Goal: Task Accomplishment & Management: Manage account settings

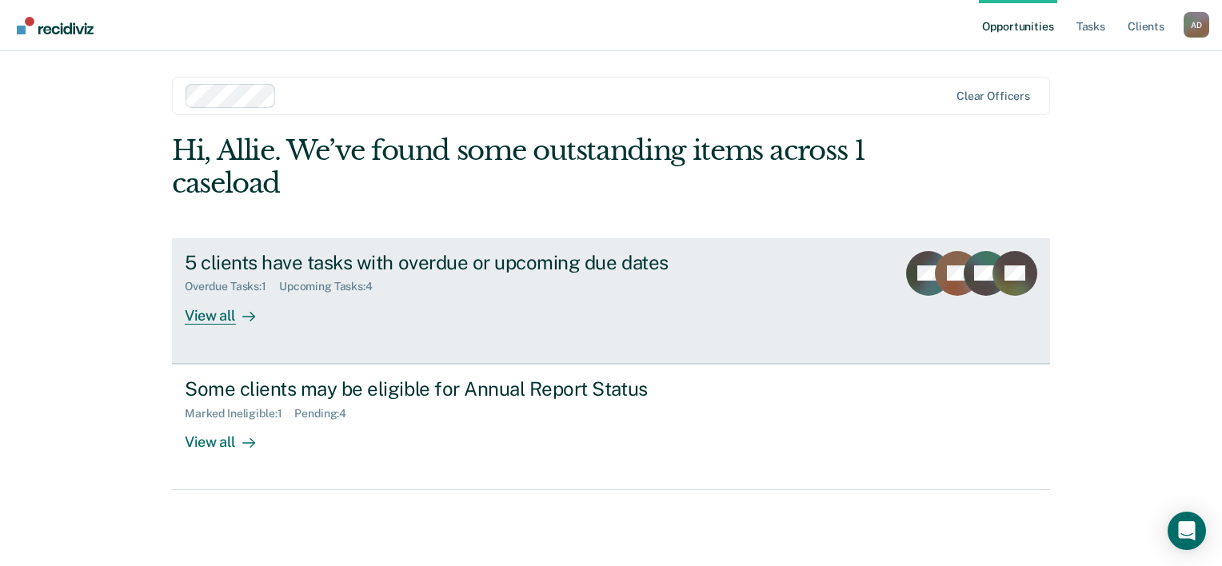
click at [218, 310] on div "View all" at bounding box center [230, 309] width 90 height 31
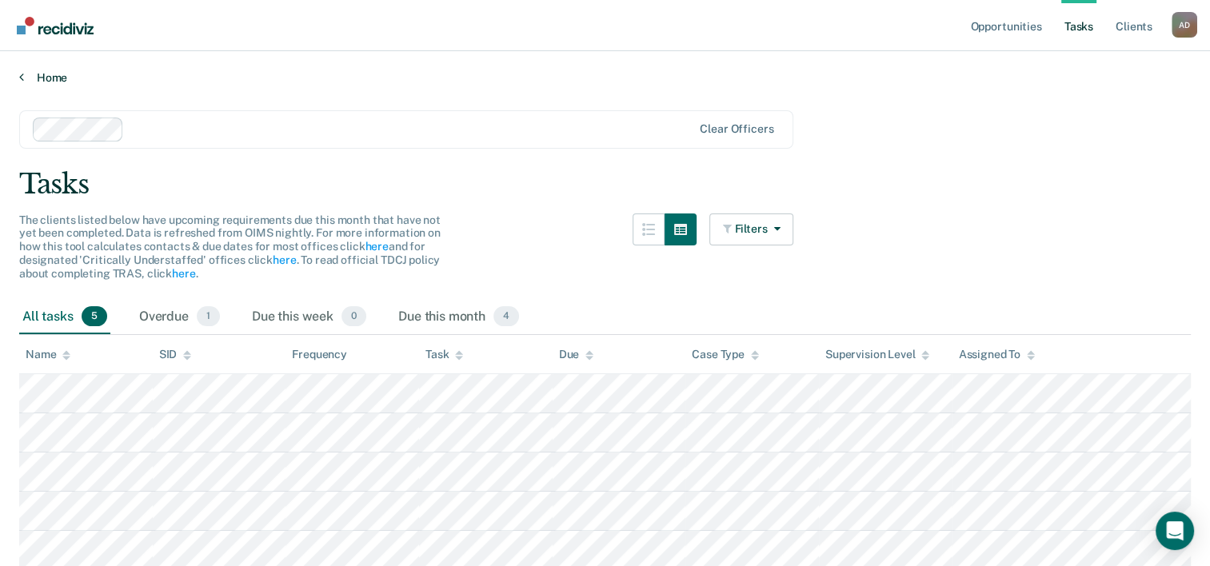
click at [42, 82] on link "Home" at bounding box center [605, 77] width 1172 height 14
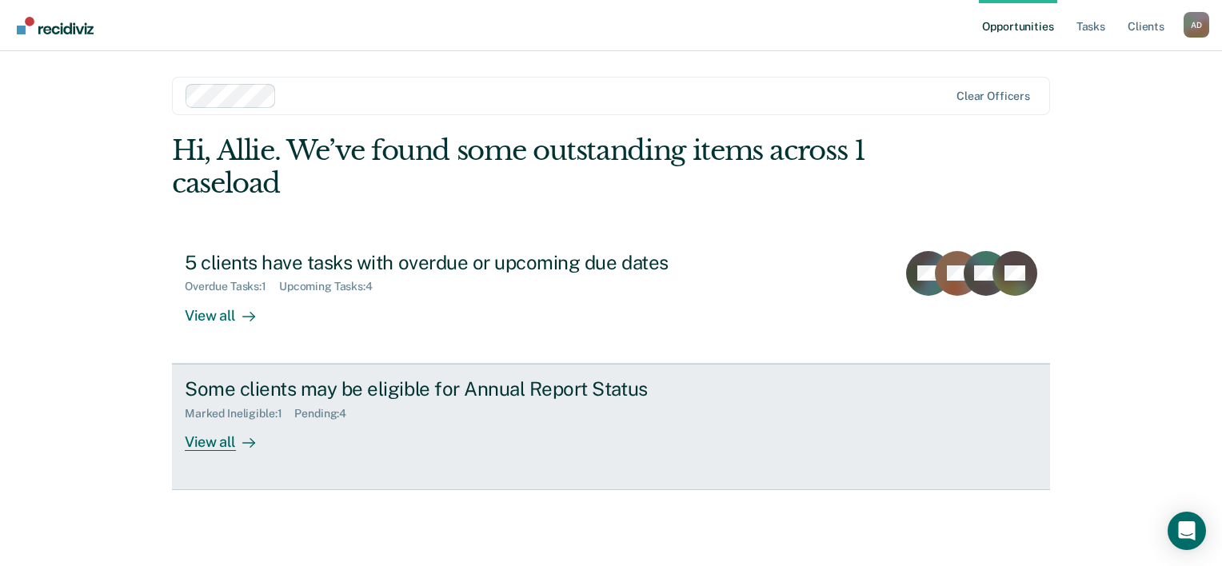
click at [214, 393] on div "Some clients may be eligible for Annual Report Status" at bounding box center [465, 389] width 561 height 23
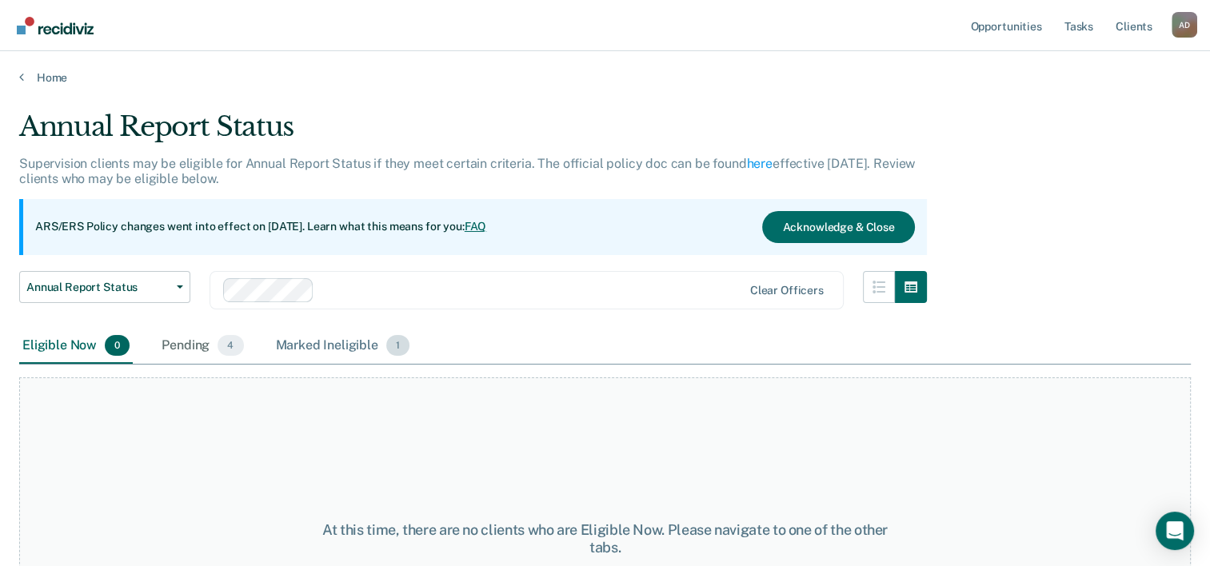
click at [317, 336] on div "Marked Ineligible 1" at bounding box center [343, 346] width 141 height 35
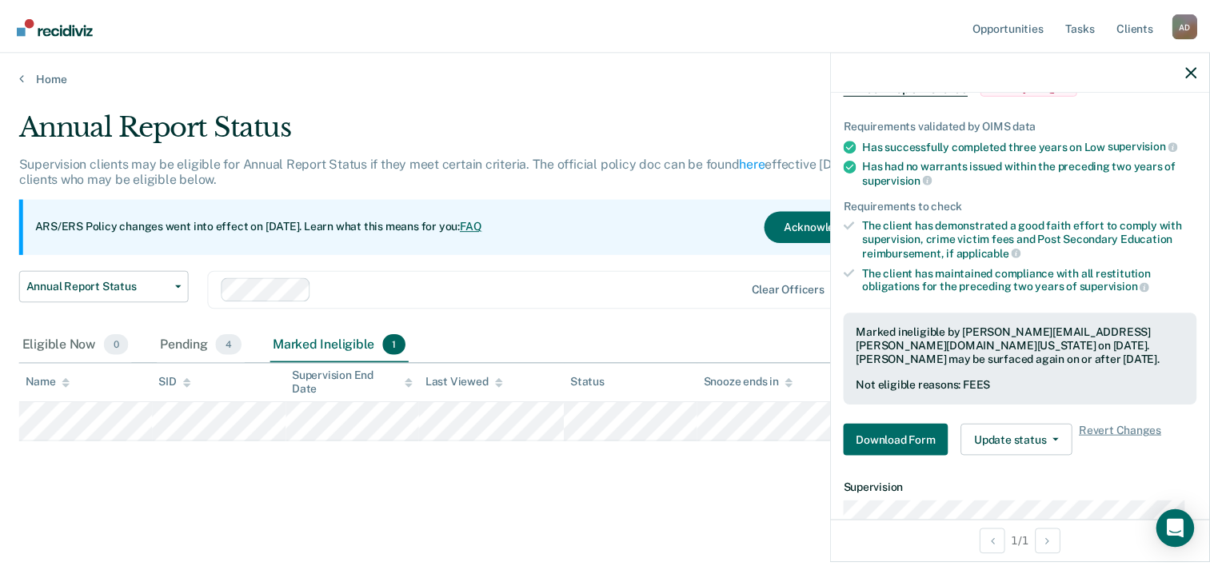
scroll to position [240, 0]
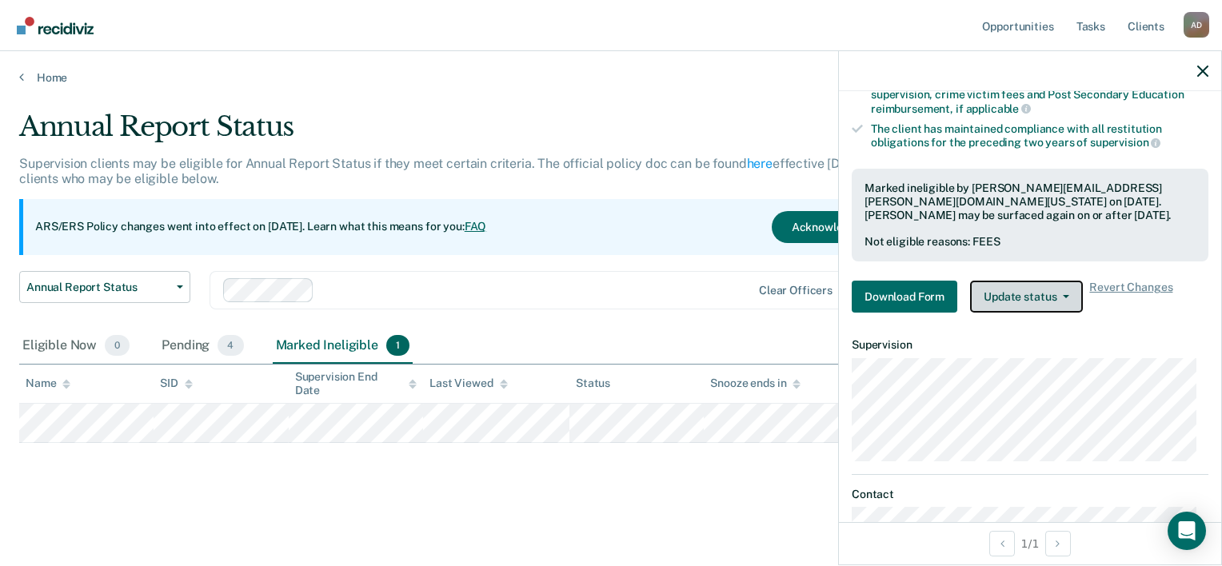
click at [1011, 291] on button "Update status" at bounding box center [1026, 297] width 113 height 32
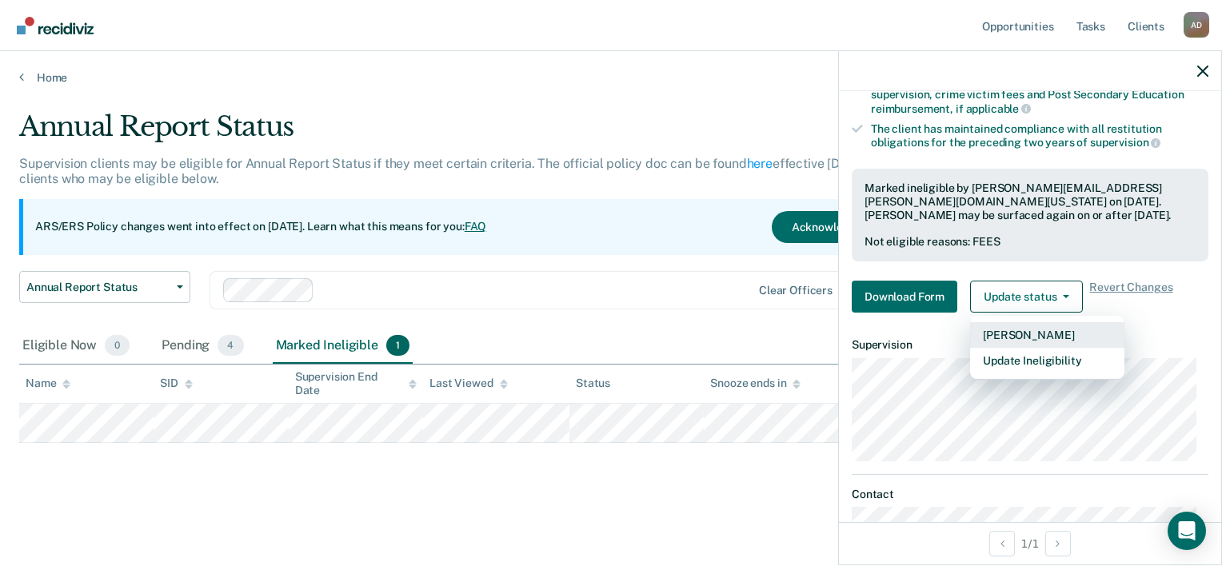
click at [1013, 334] on button "[PERSON_NAME]" at bounding box center [1047, 335] width 154 height 26
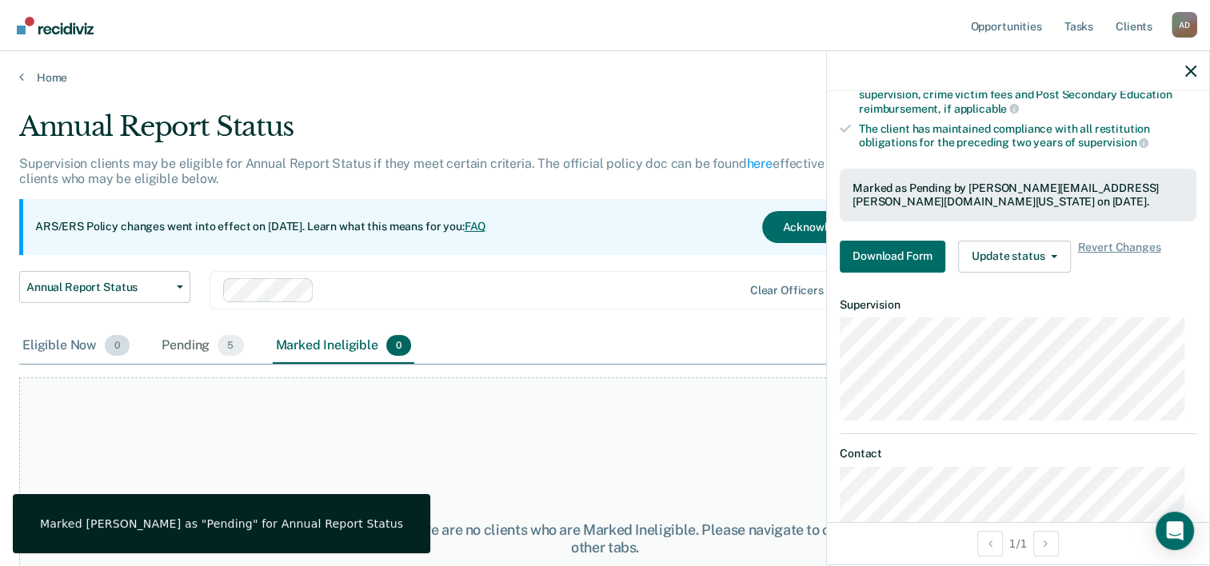
click at [43, 350] on div "Eligible Now 0" at bounding box center [76, 346] width 114 height 35
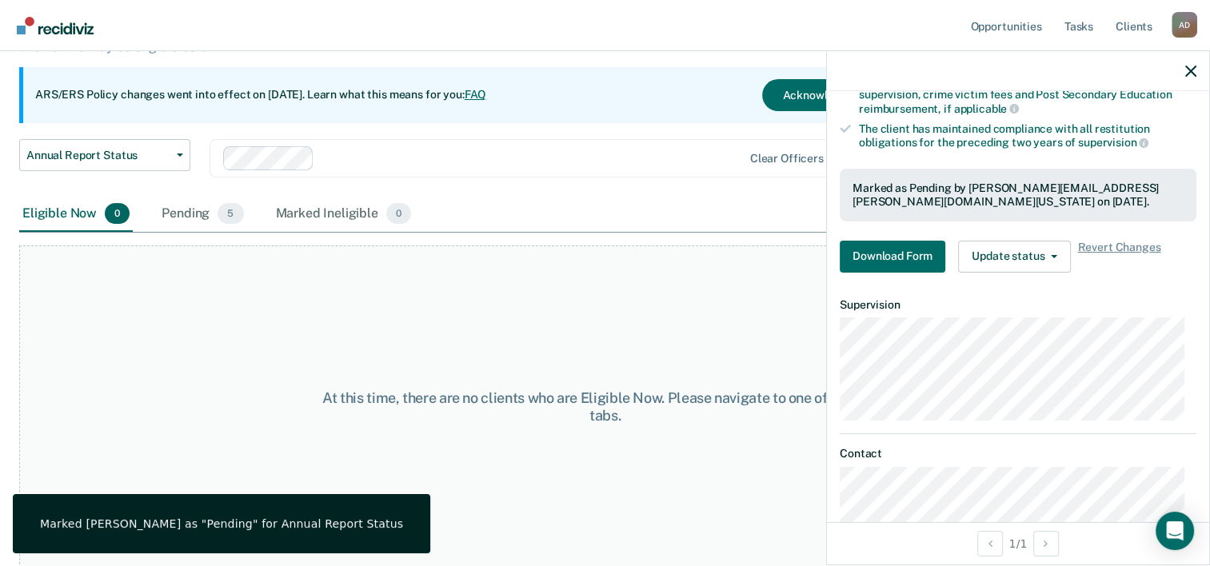
scroll to position [133, 0]
click at [200, 214] on div "Pending 5" at bounding box center [202, 213] width 88 height 35
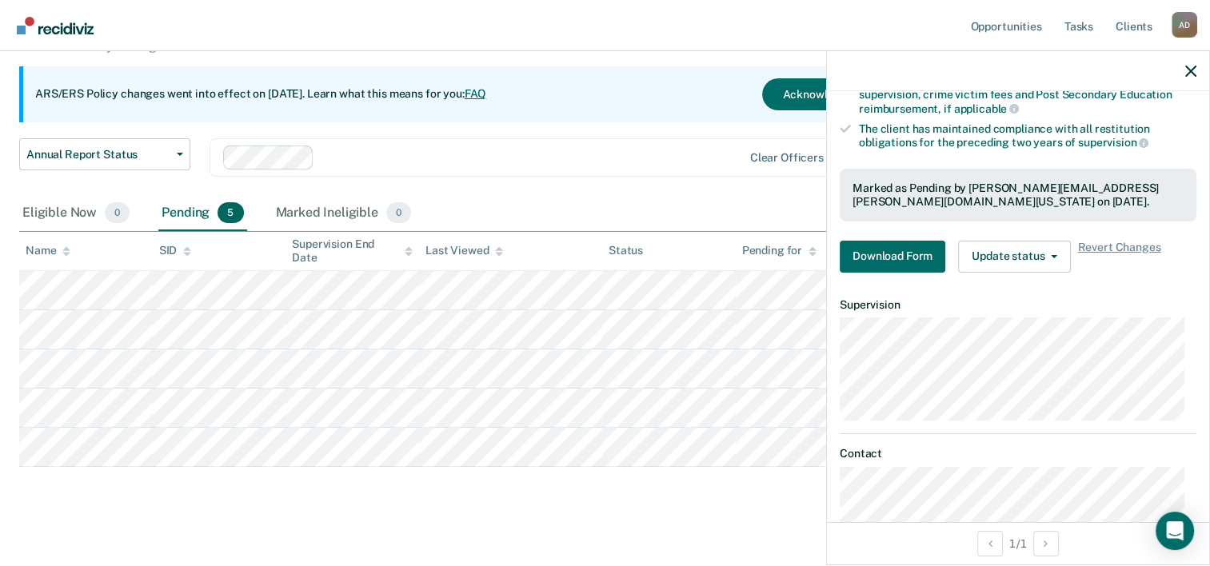
click at [1198, 77] on div at bounding box center [1018, 71] width 382 height 40
click at [1187, 70] on icon "button" at bounding box center [1190, 71] width 11 height 11
